Goal: Information Seeking & Learning: Learn about a topic

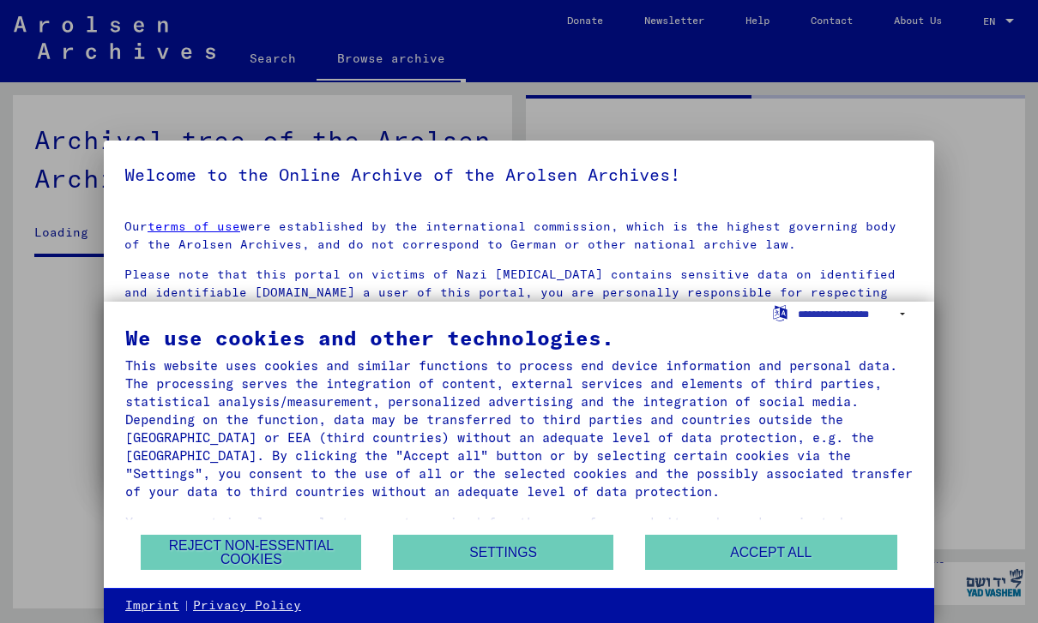
scroll to position [570, 0]
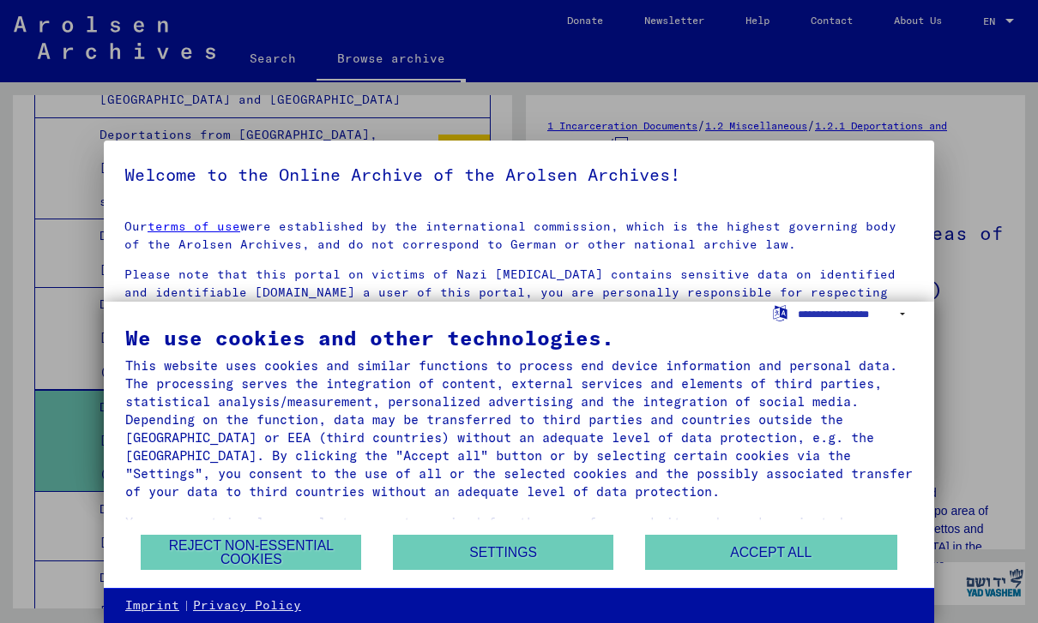
click at [201, 545] on button "Reject non-essential cookies" at bounding box center [251, 552] width 220 height 35
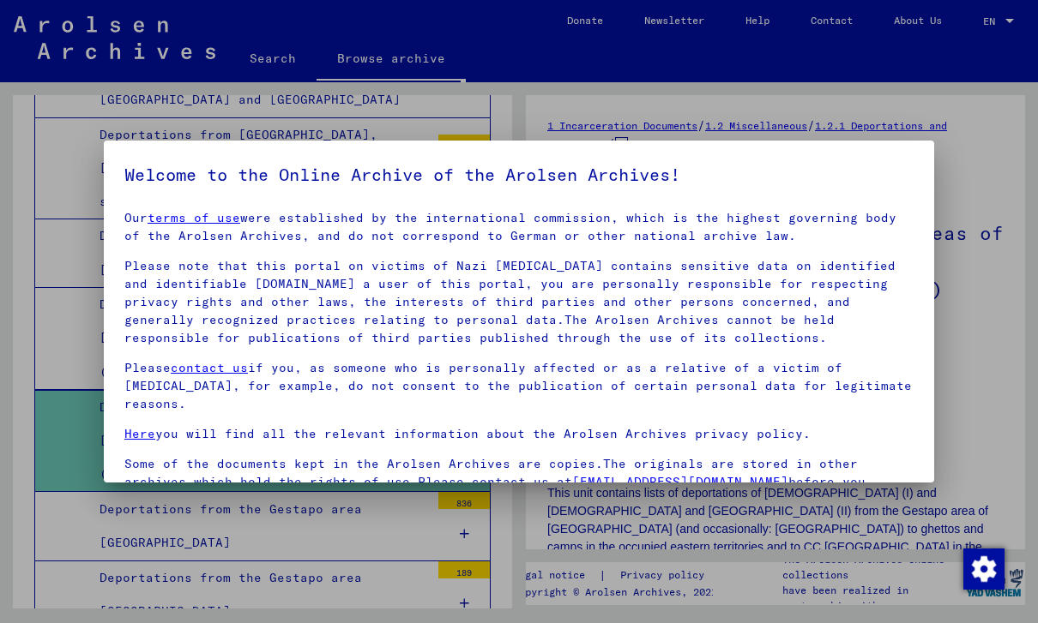
click at [984, 373] on div at bounding box center [519, 311] width 1038 height 623
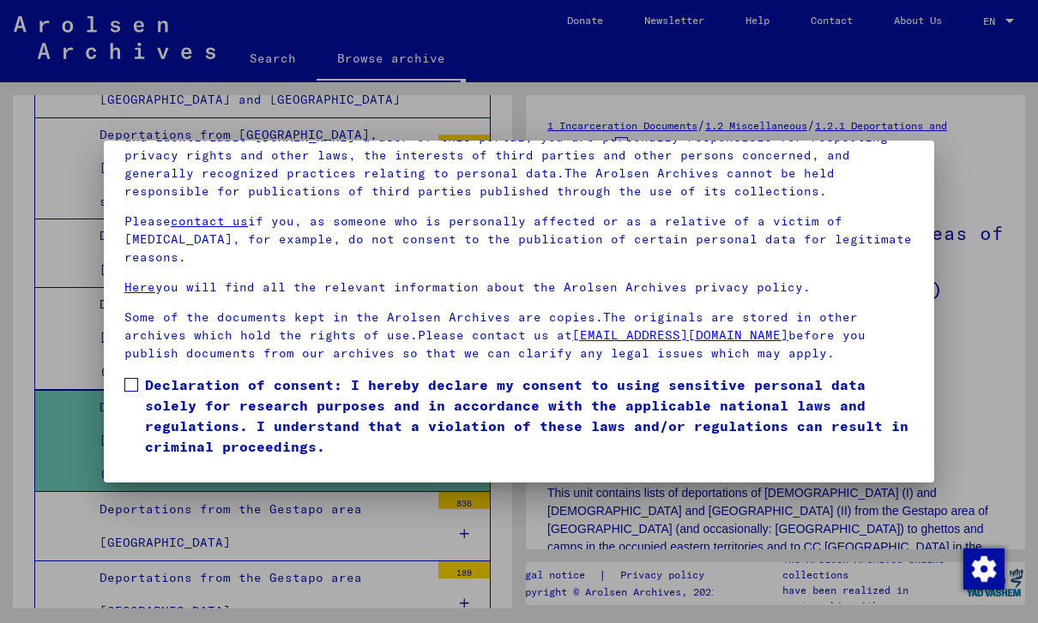
scroll to position [184, 0]
click at [144, 375] on label "Declaration of consent: I hereby declare my consent to using sensitive personal…" at bounding box center [518, 416] width 789 height 82
click at [149, 466] on button "I agree" at bounding box center [165, 482] width 83 height 33
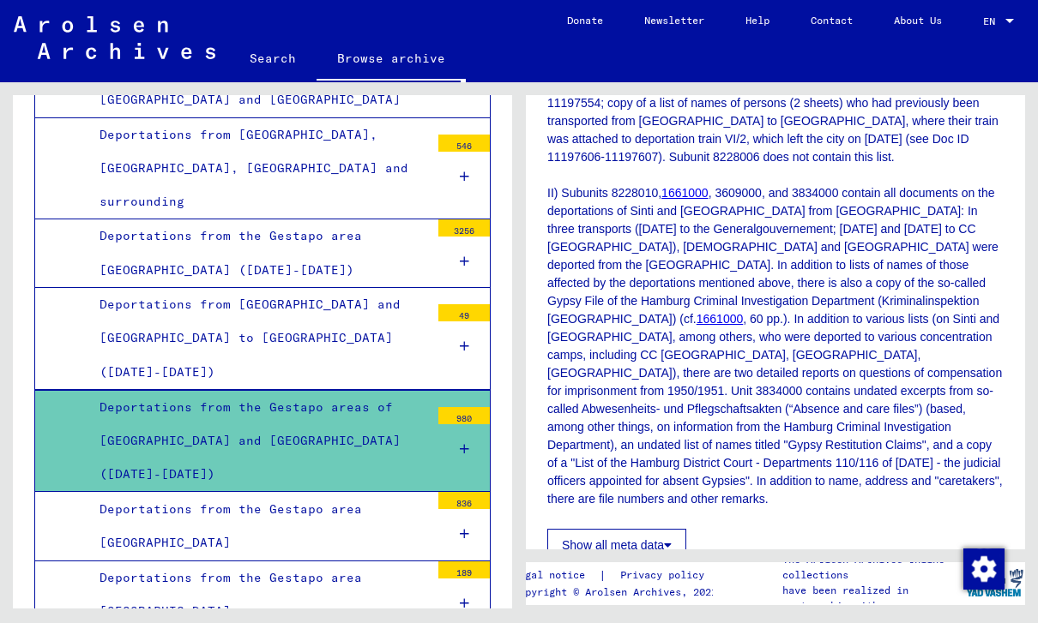
scroll to position [1957, 0]
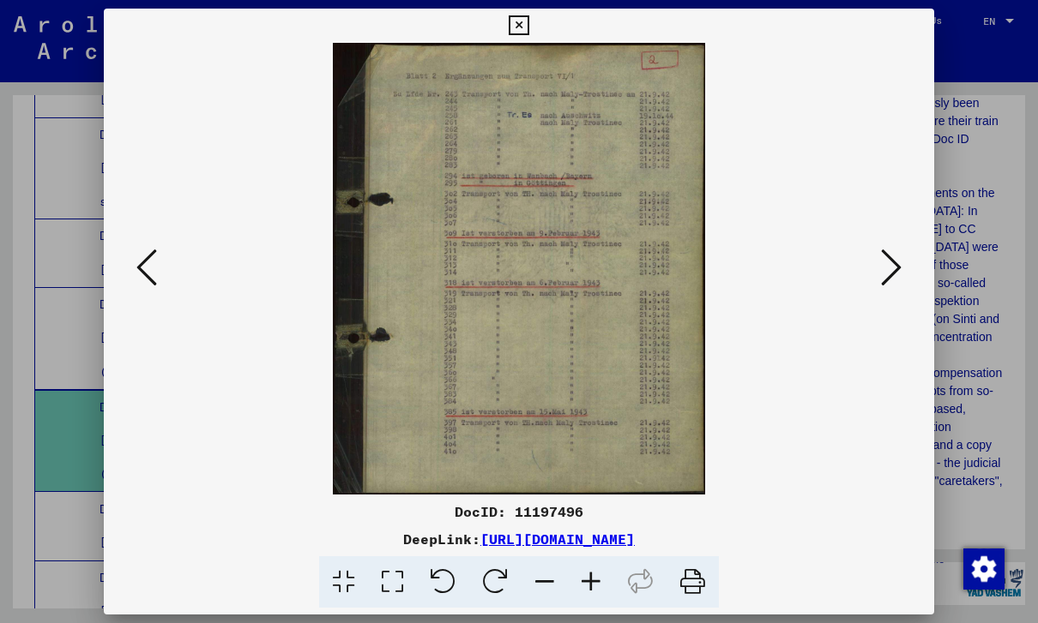
click at [528, 32] on icon at bounding box center [519, 25] width 20 height 21
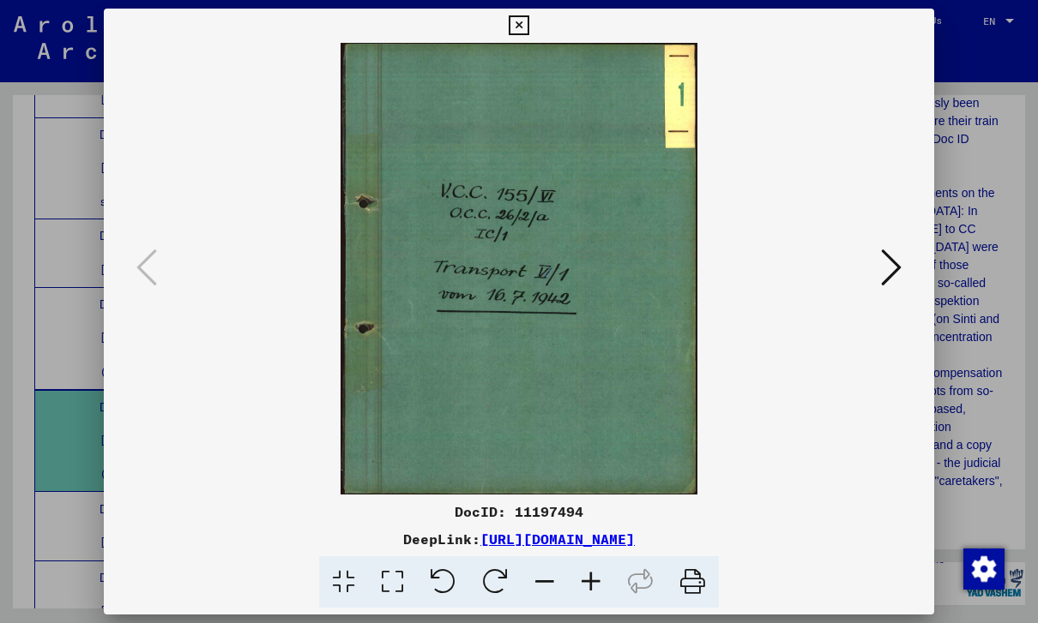
click at [533, 39] on button at bounding box center [518, 26] width 30 height 34
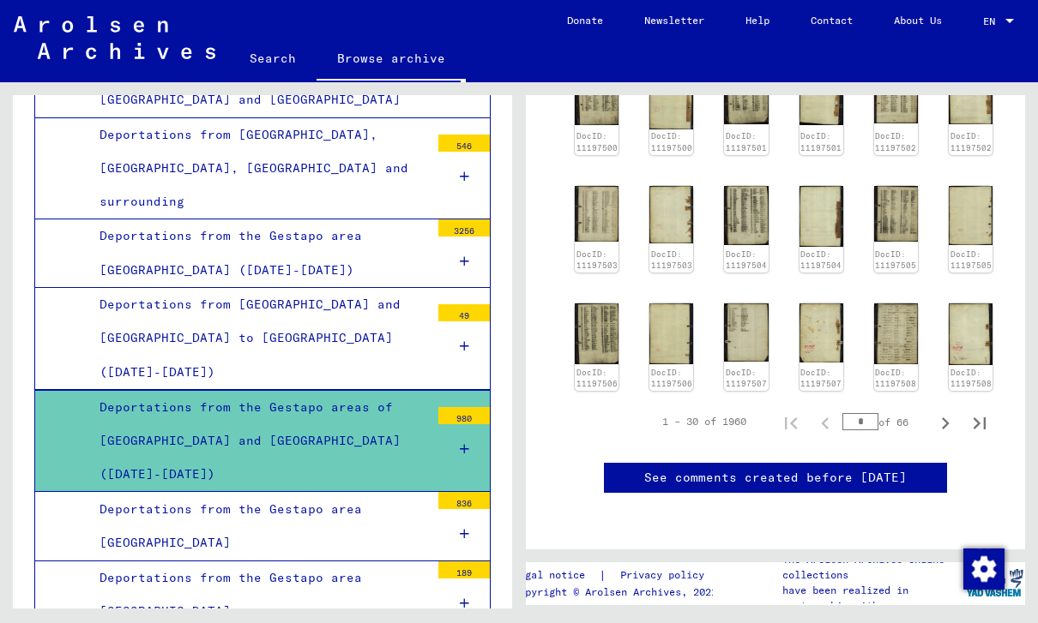
scroll to position [2742, 0]
click at [945, 412] on icon "Next page" at bounding box center [945, 424] width 24 height 24
type input "*"
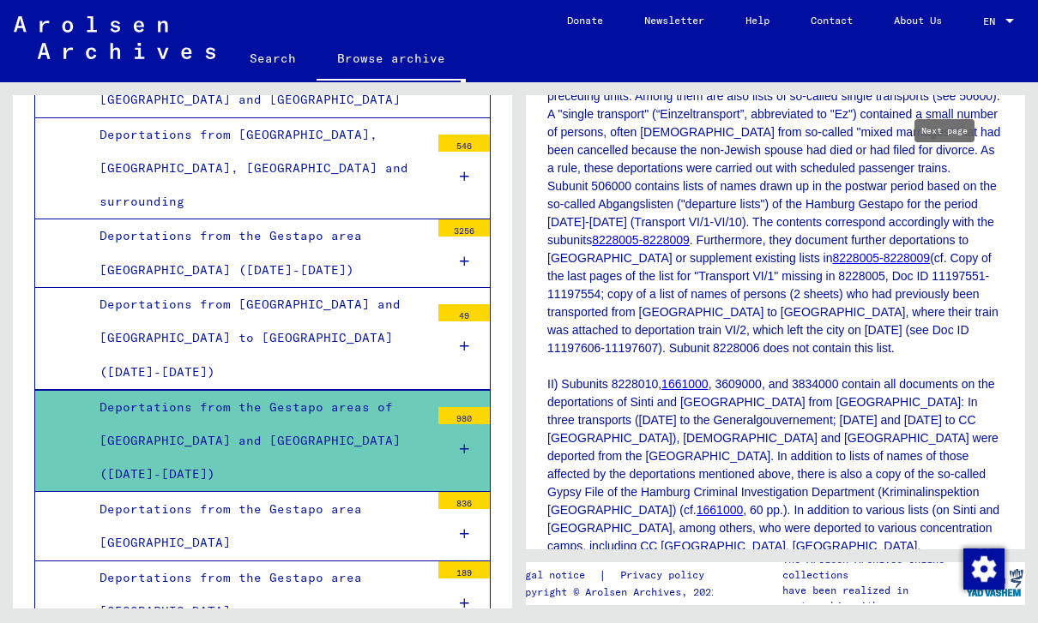
scroll to position [1710, 0]
